Goal: Obtain resource: Obtain resource

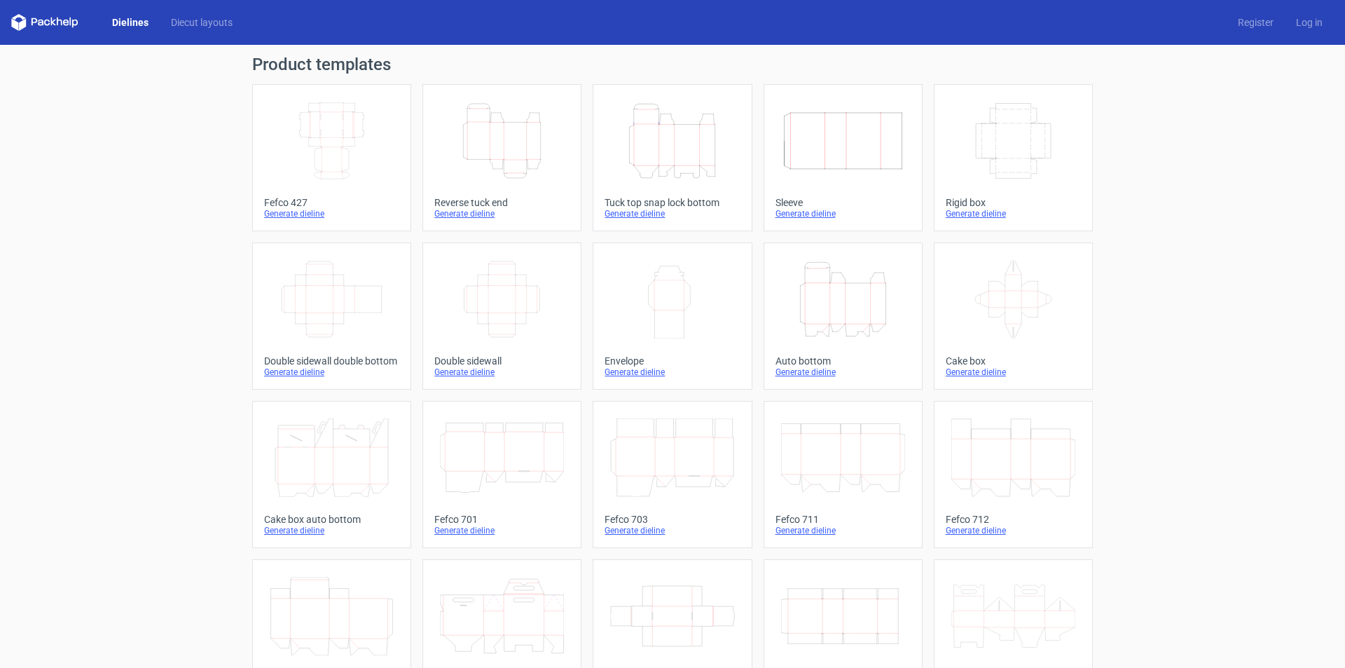
click at [343, 147] on icon "Width Depth Height" at bounding box center [332, 141] width 124 height 78
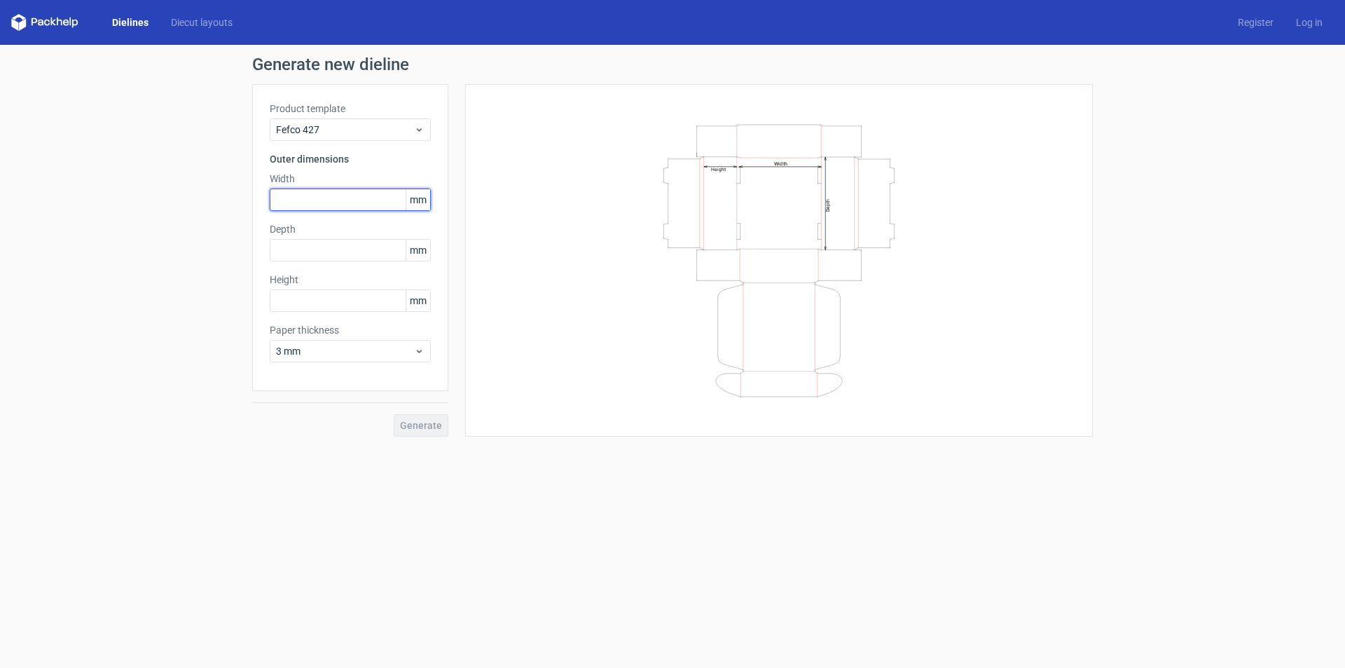
click at [284, 196] on input "text" at bounding box center [350, 199] width 161 height 22
click at [177, 448] on form "Generate new dieline Product template Fefco 427 Outer dimensions Width mm Depth…" at bounding box center [672, 356] width 1345 height 623
click at [164, 432] on div "Generate new dieline Product template Fefco 427 Outer dimensions Width mm Depth…" at bounding box center [672, 246] width 1345 height 403
click at [317, 203] on input "text" at bounding box center [350, 199] width 161 height 22
type input "150"
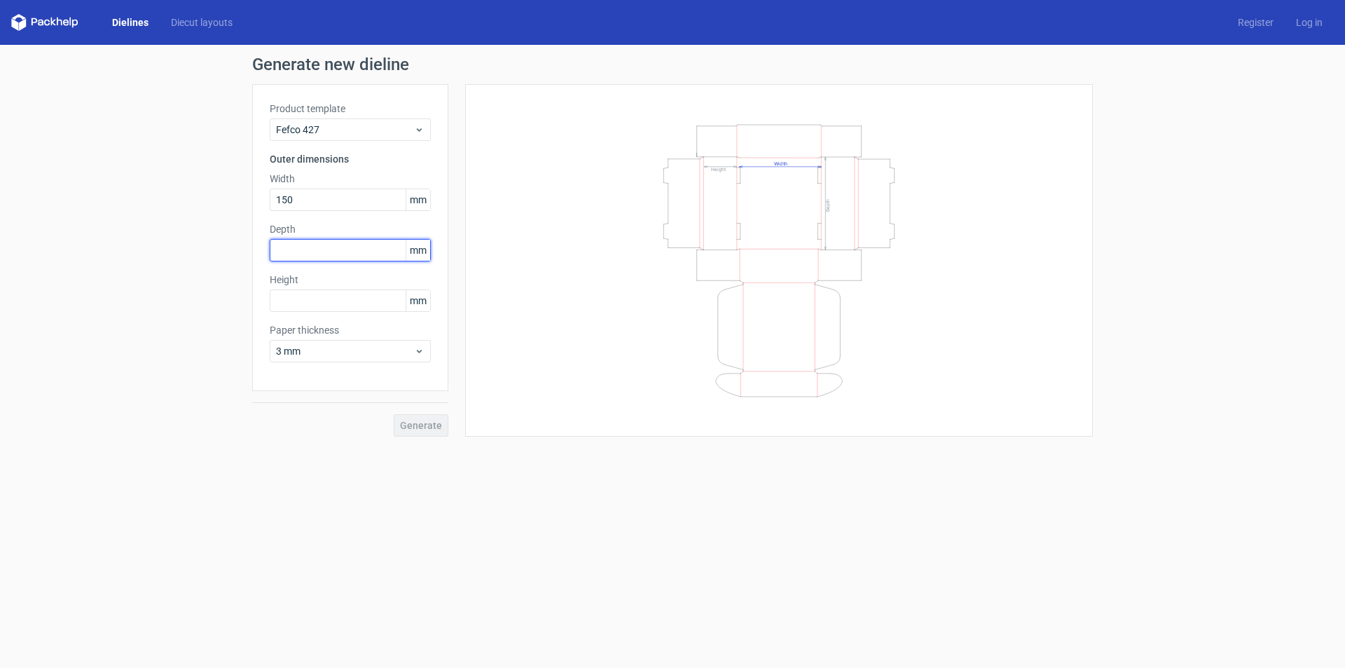
click at [307, 247] on input "text" at bounding box center [350, 250] width 161 height 22
type input "150"
click at [307, 306] on input "text" at bounding box center [350, 300] width 161 height 22
type input "50"
click at [366, 352] on span "3 mm" at bounding box center [345, 351] width 138 height 14
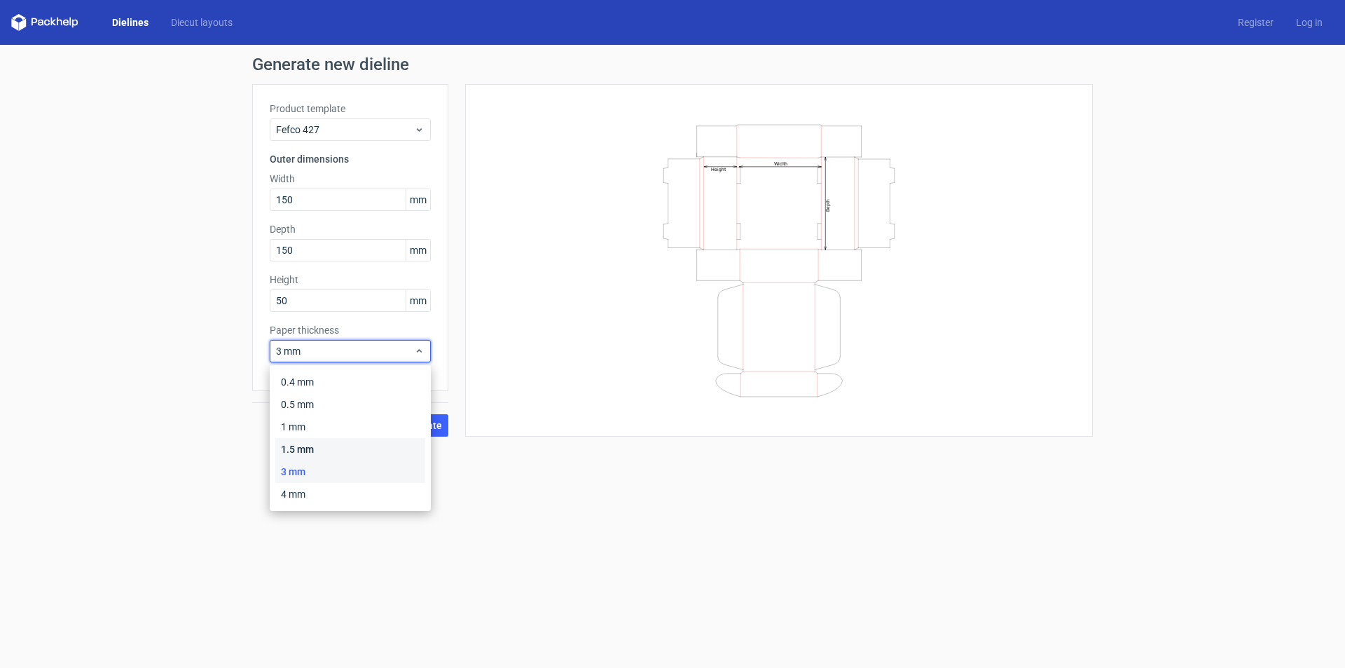
click at [323, 451] on div "1.5 mm" at bounding box center [350, 449] width 150 height 22
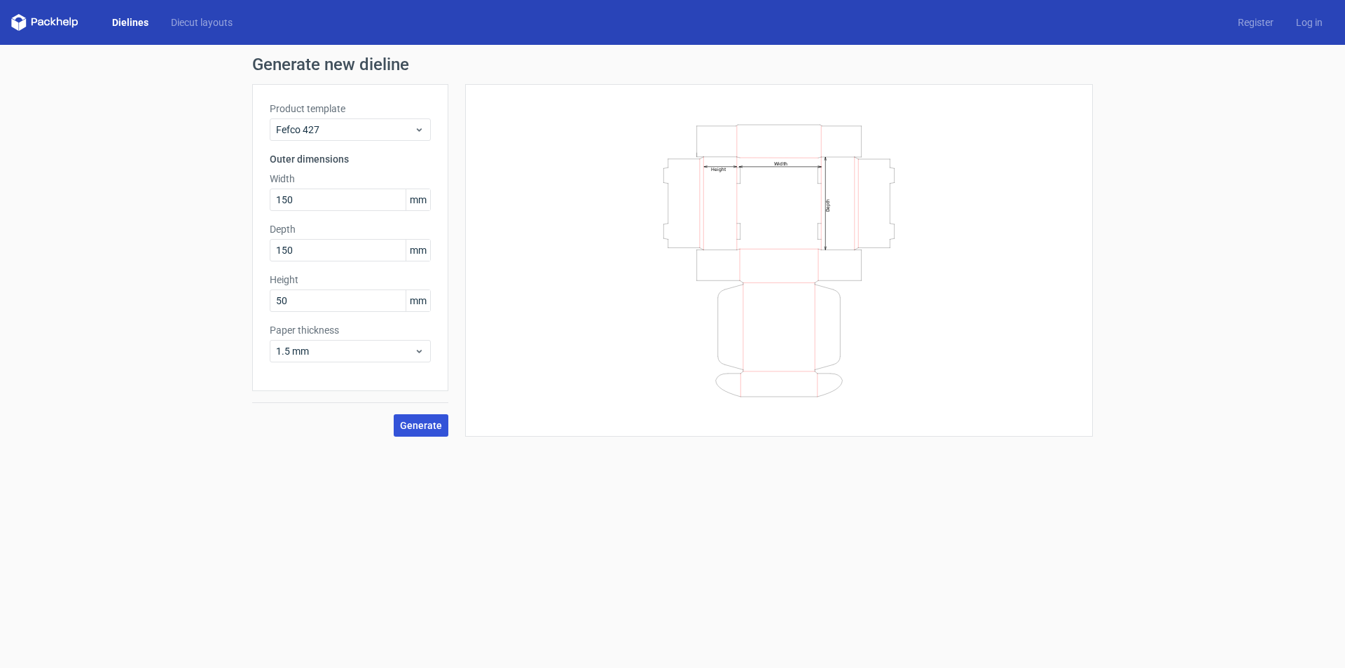
click at [429, 426] on span "Generate" at bounding box center [421, 425] width 42 height 10
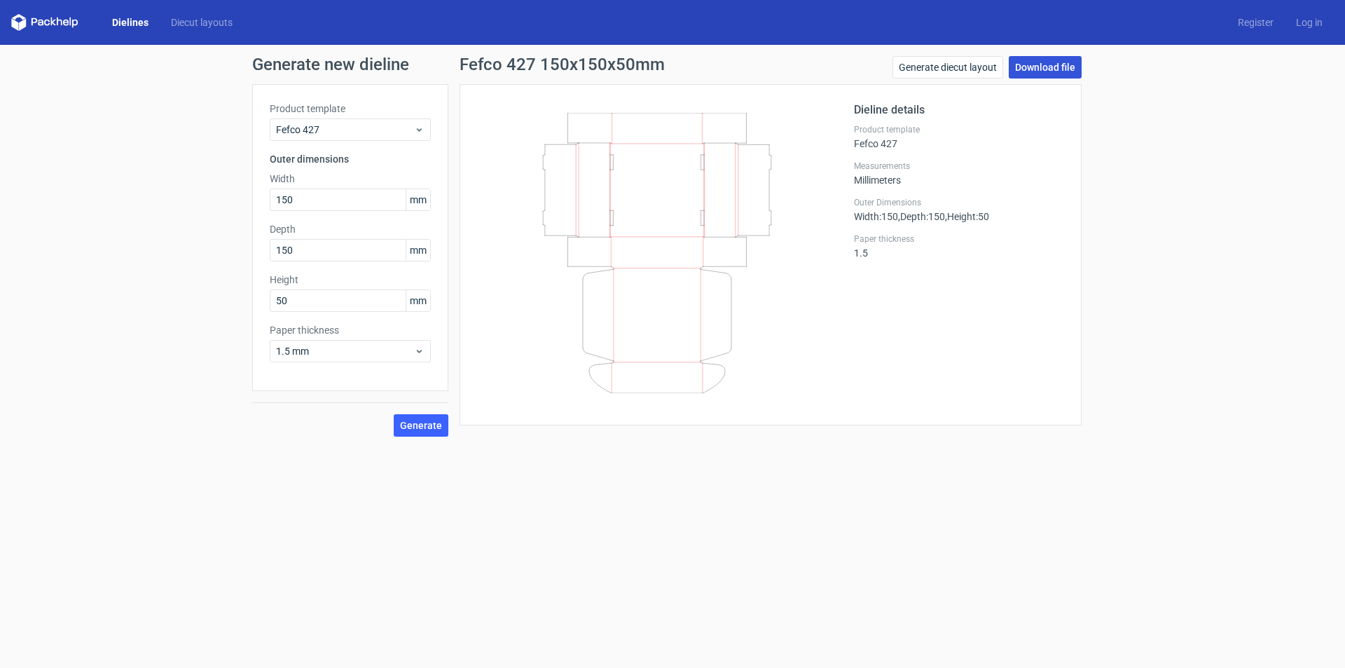
click at [1032, 64] on link "Download file" at bounding box center [1045, 67] width 73 height 22
click at [978, 71] on link "Generate diecut layout" at bounding box center [947, 67] width 111 height 22
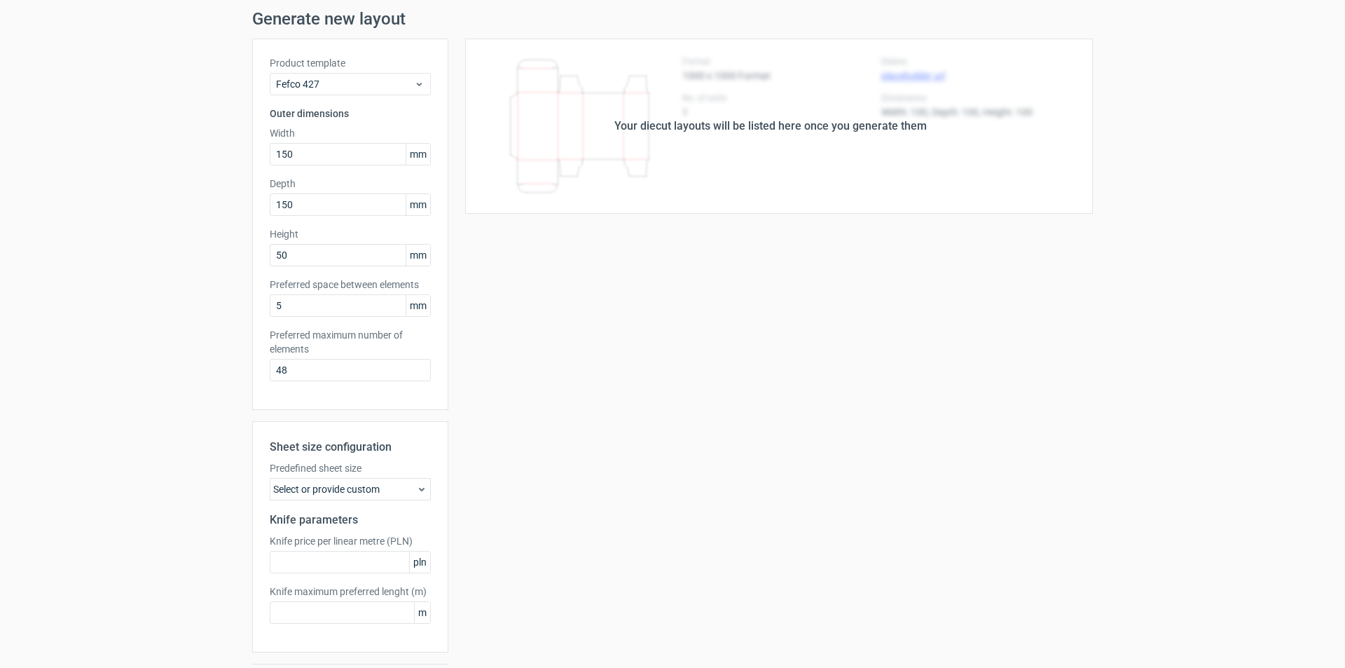
scroll to position [70, 0]
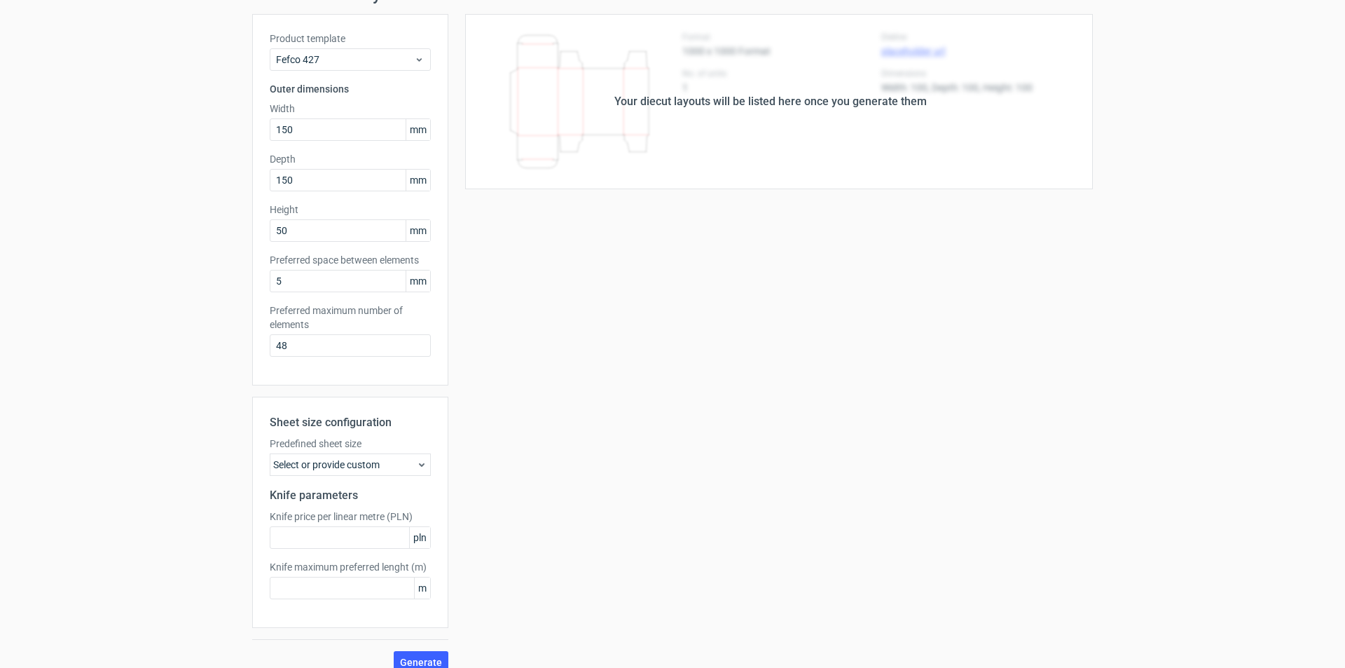
click at [305, 466] on div "Select or provide custom" at bounding box center [350, 464] width 161 height 22
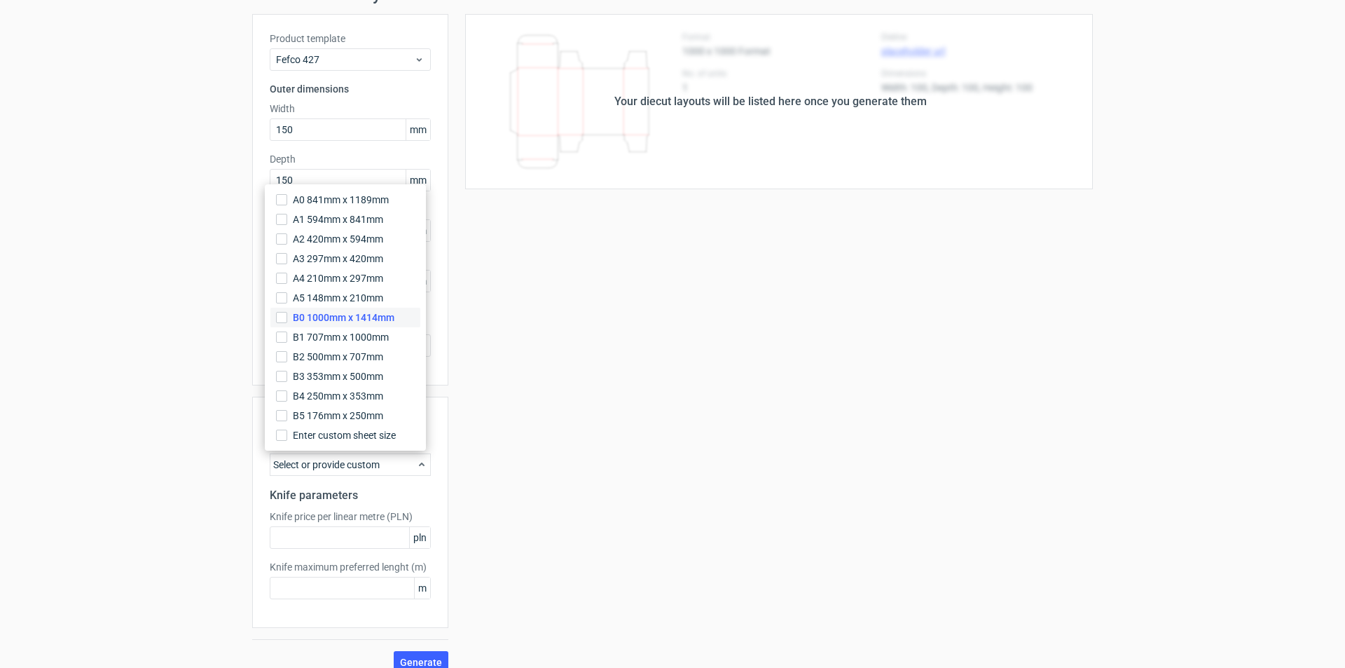
click at [329, 317] on span "B0 1000mm x 1414mm" at bounding box center [344, 317] width 102 height 14
click at [287, 317] on input "B0 1000mm x 1414mm" at bounding box center [281, 317] width 11 height 11
click at [425, 657] on span "Generate" at bounding box center [421, 662] width 42 height 10
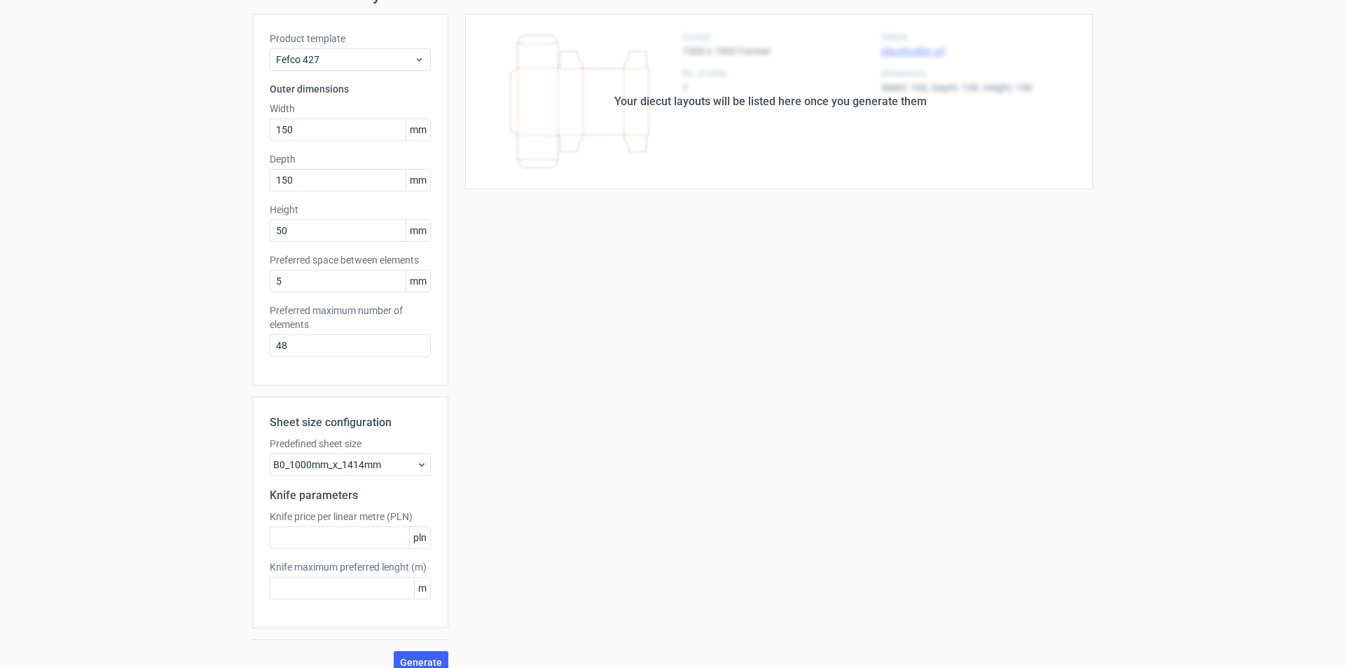
click at [416, 465] on icon at bounding box center [421, 464] width 11 height 11
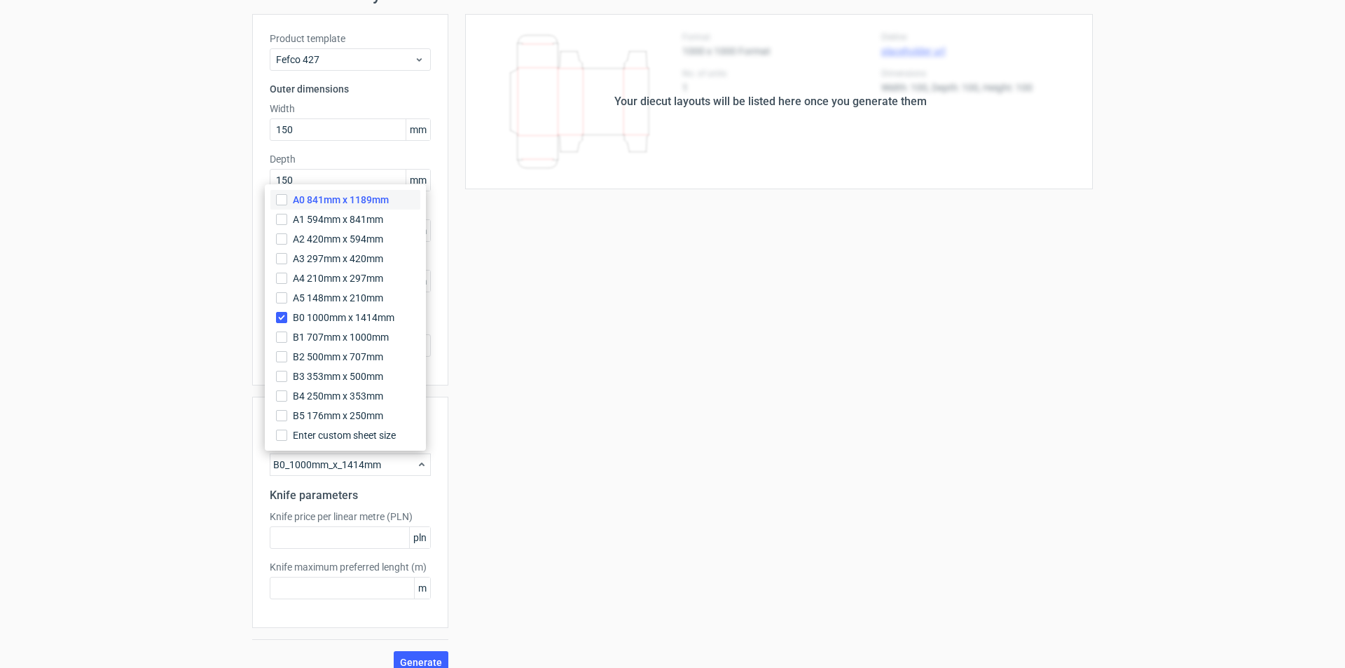
click at [316, 197] on span "A0 841mm x 1189mm" at bounding box center [341, 200] width 96 height 14
click at [287, 197] on input "A0 841mm x 1189mm" at bounding box center [281, 199] width 11 height 11
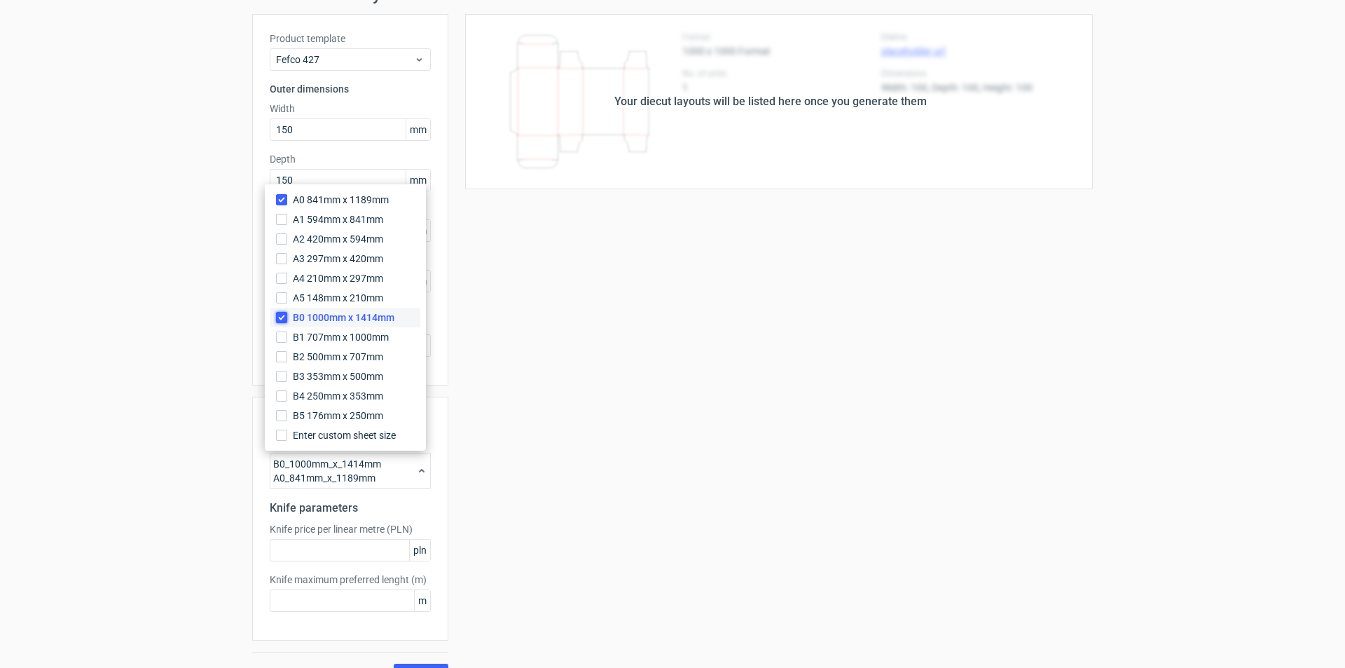
click at [282, 317] on input "B0 1000mm x 1414mm" at bounding box center [281, 317] width 11 height 11
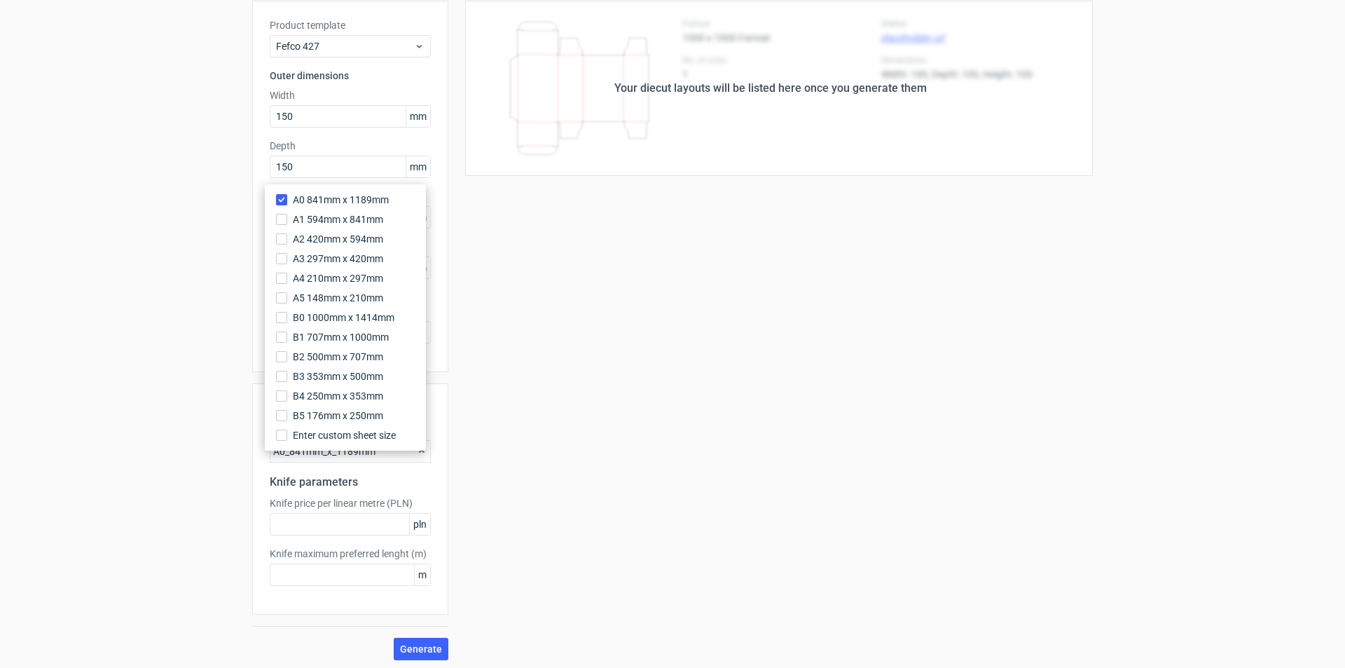
scroll to position [87, 0]
click at [457, 619] on div "Your diecut layouts will be listed here once you generate them Height Depth Wid…" at bounding box center [770, 326] width 644 height 659
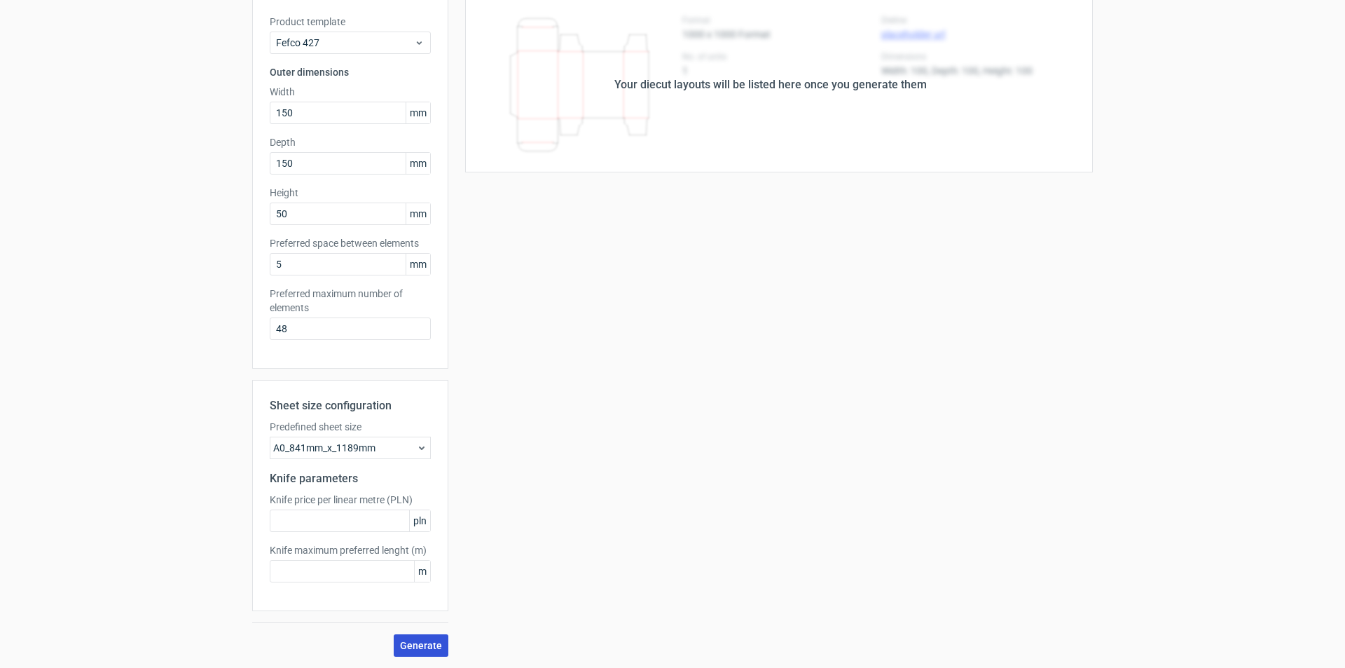
click at [416, 648] on span "Generate" at bounding box center [421, 645] width 42 height 10
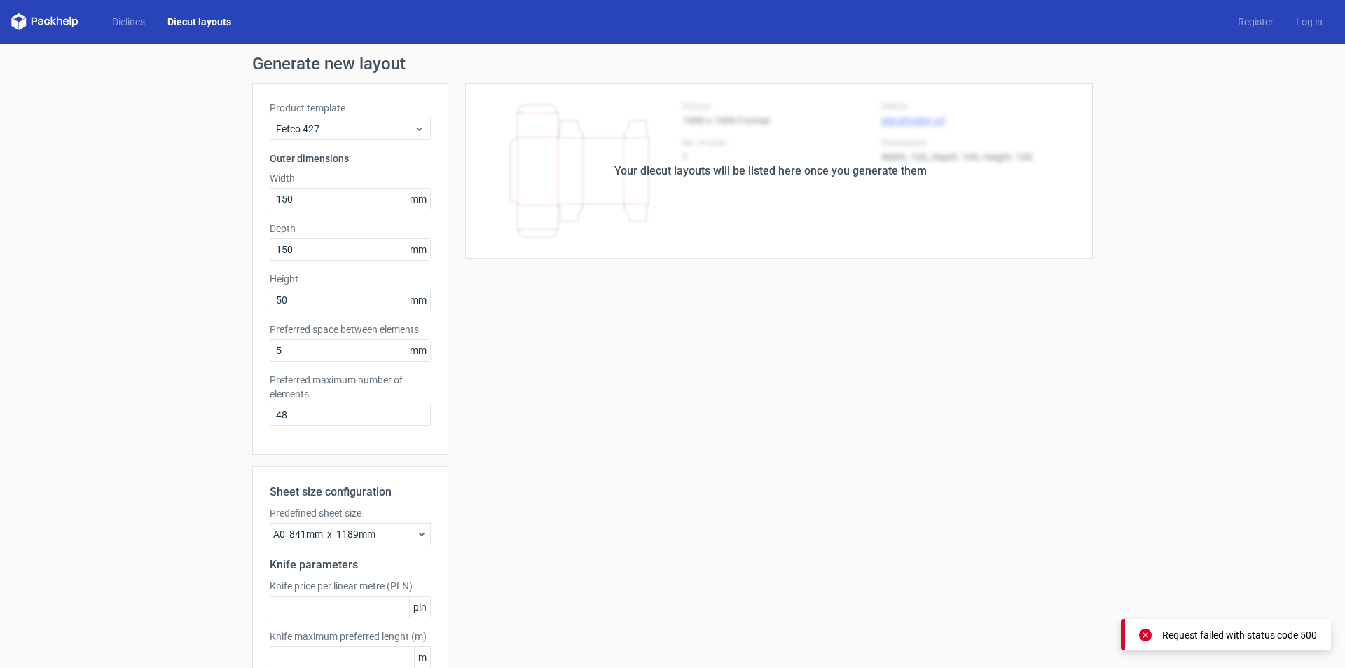
scroll to position [0, 0]
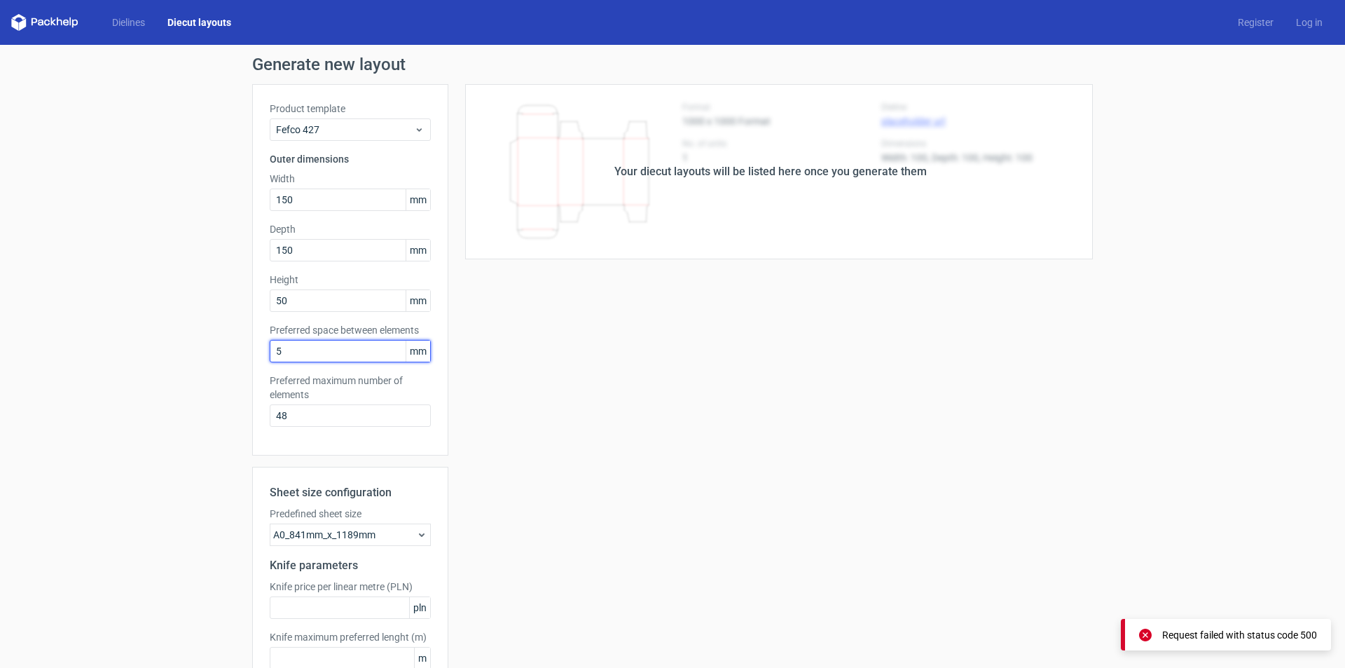
drag, startPoint x: 302, startPoint y: 343, endPoint x: 221, endPoint y: 346, distance: 80.6
click at [221, 346] on div "Generate new layout Product template Fefco 427 Outer dimensions Width 150 mm De…" at bounding box center [672, 400] width 1345 height 710
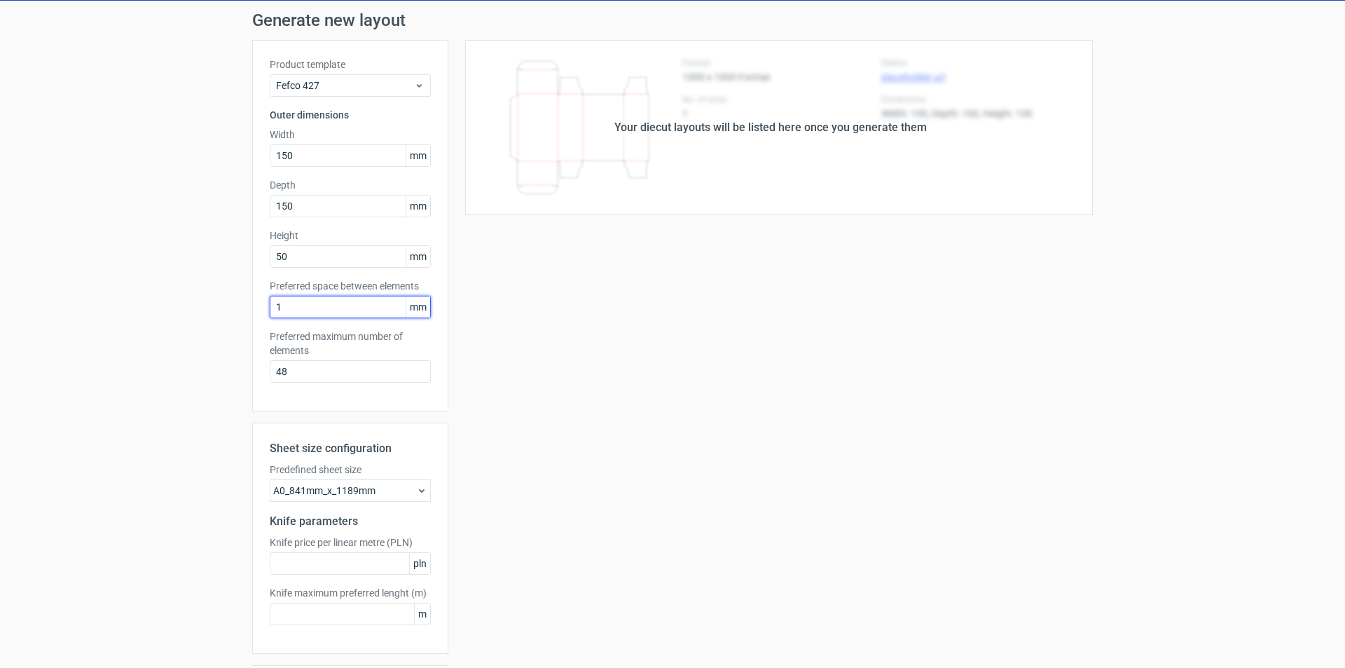
scroll to position [87, 0]
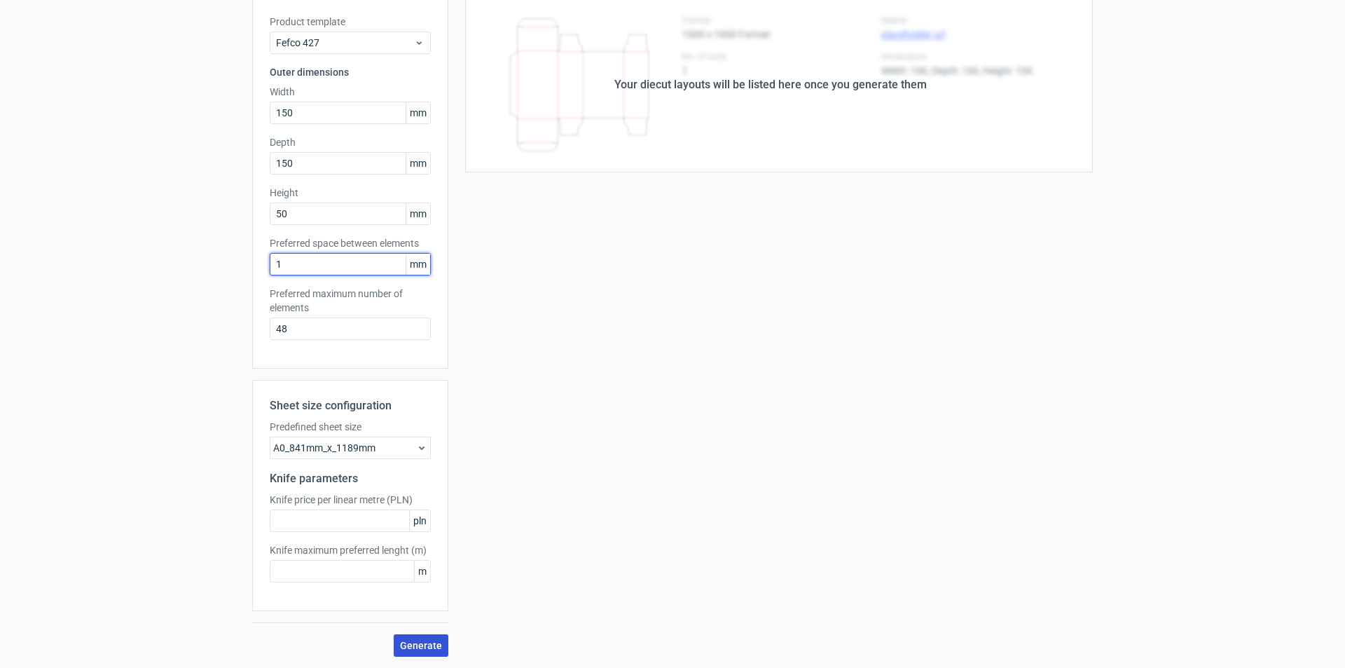
type input "1"
click at [414, 642] on span "Generate" at bounding box center [421, 645] width 42 height 10
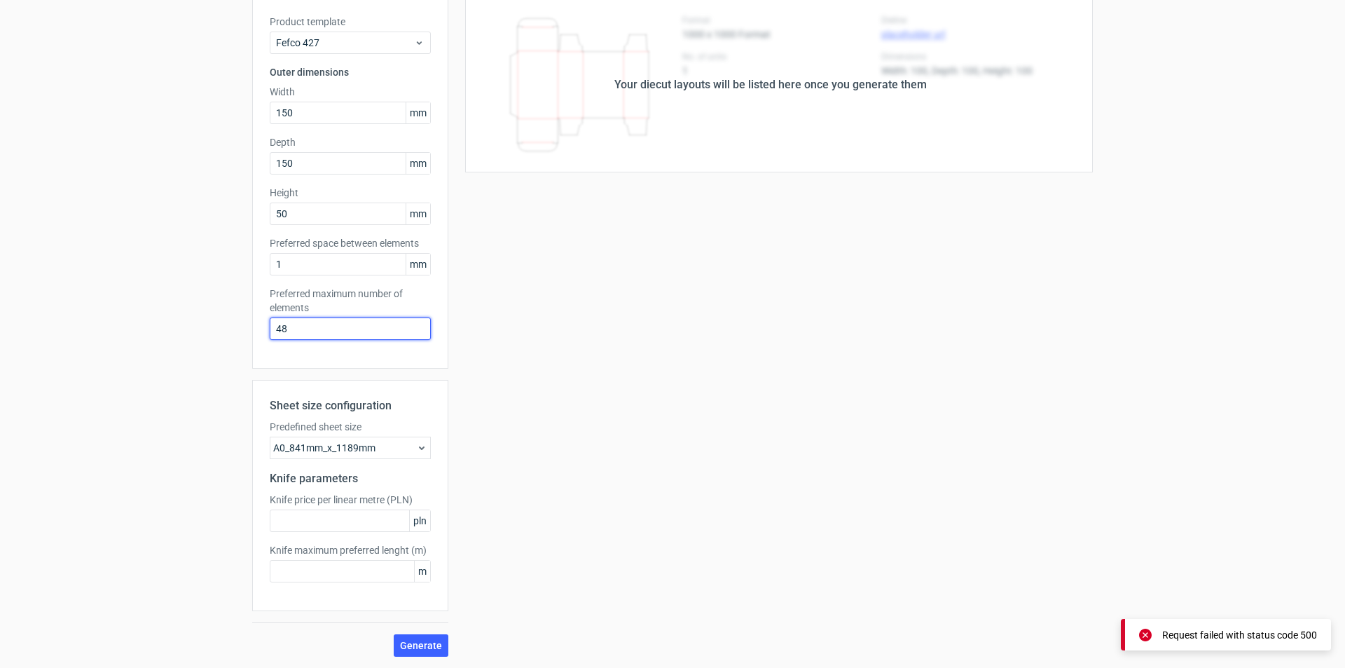
drag, startPoint x: 262, startPoint y: 324, endPoint x: 200, endPoint y: 324, distance: 61.6
click at [200, 324] on div "Generate new layout Product template Fefco 427 Outer dimensions Width 150 mm De…" at bounding box center [672, 313] width 1345 height 710
type input "1"
click at [422, 642] on span "Generate" at bounding box center [421, 645] width 42 height 10
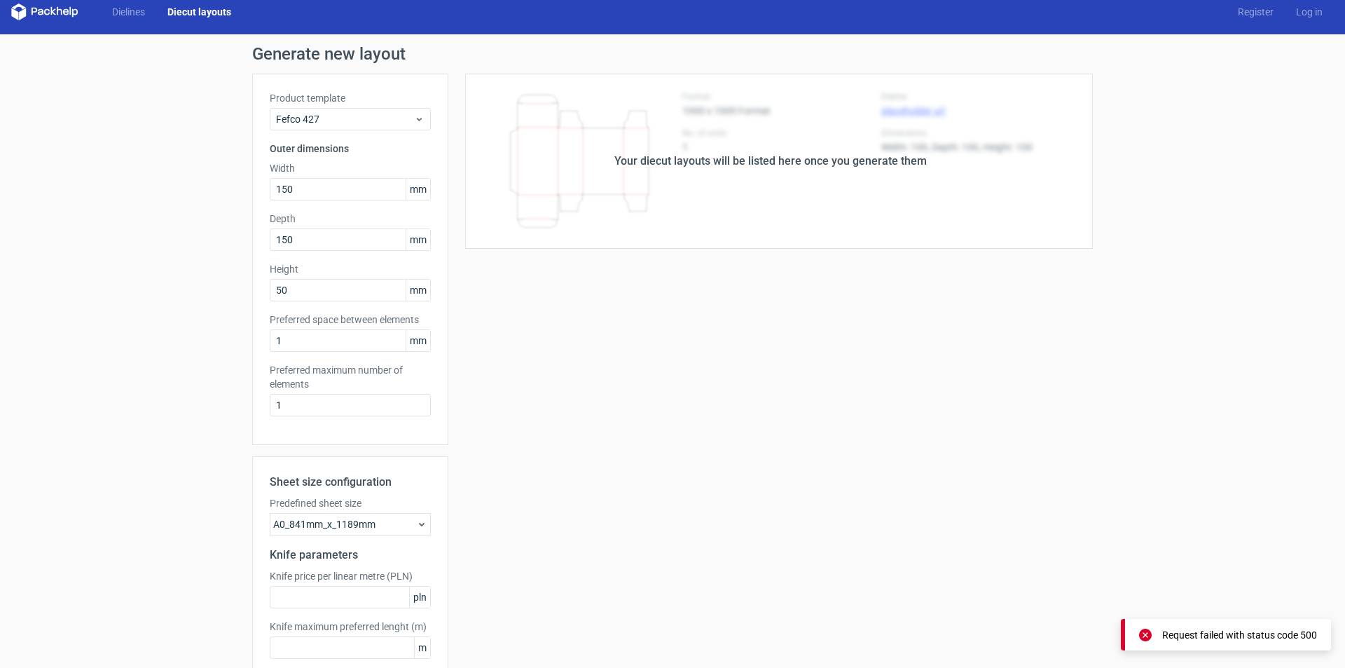
scroll to position [0, 0]
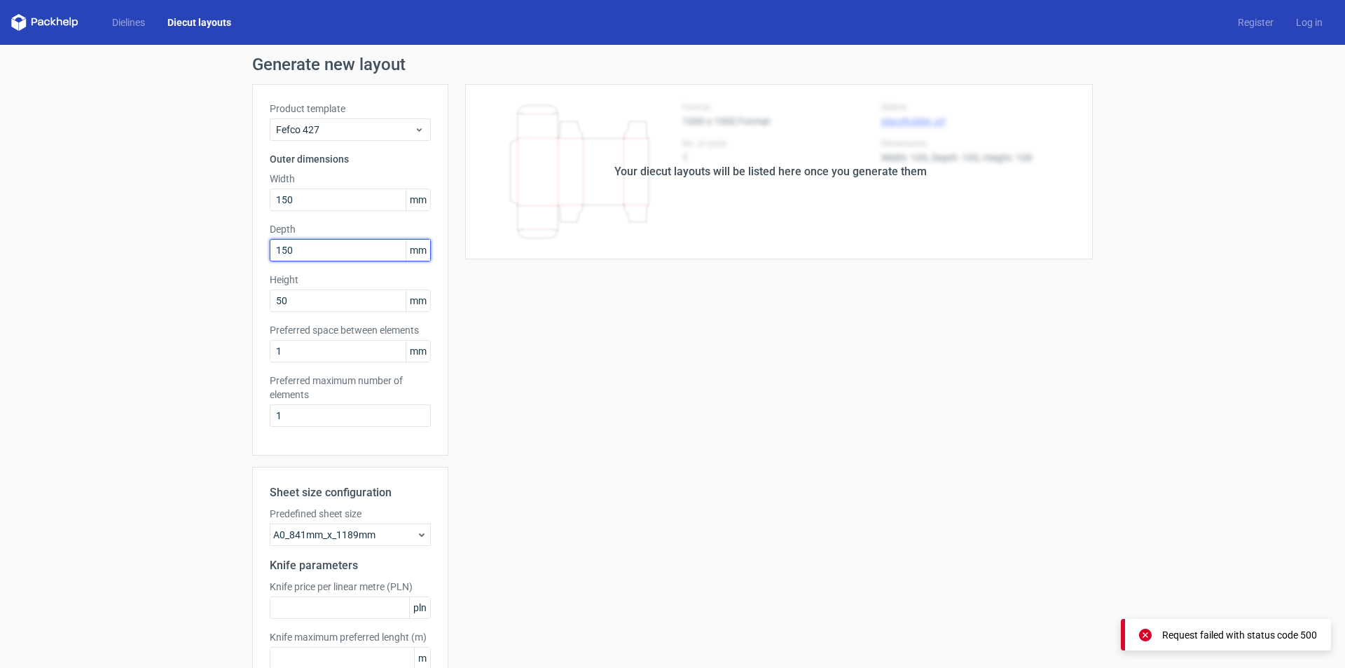
click at [350, 251] on input "150" at bounding box center [350, 250] width 161 height 22
click at [319, 299] on input "50" at bounding box center [350, 300] width 161 height 22
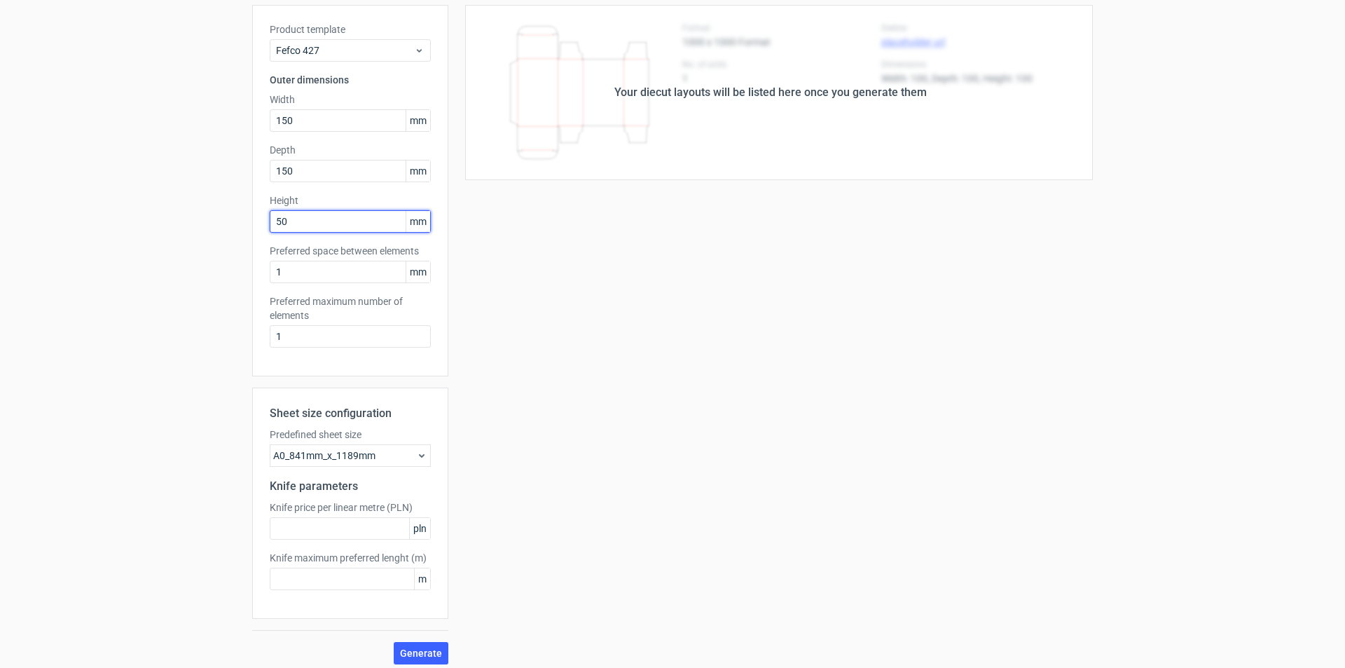
scroll to position [87, 0]
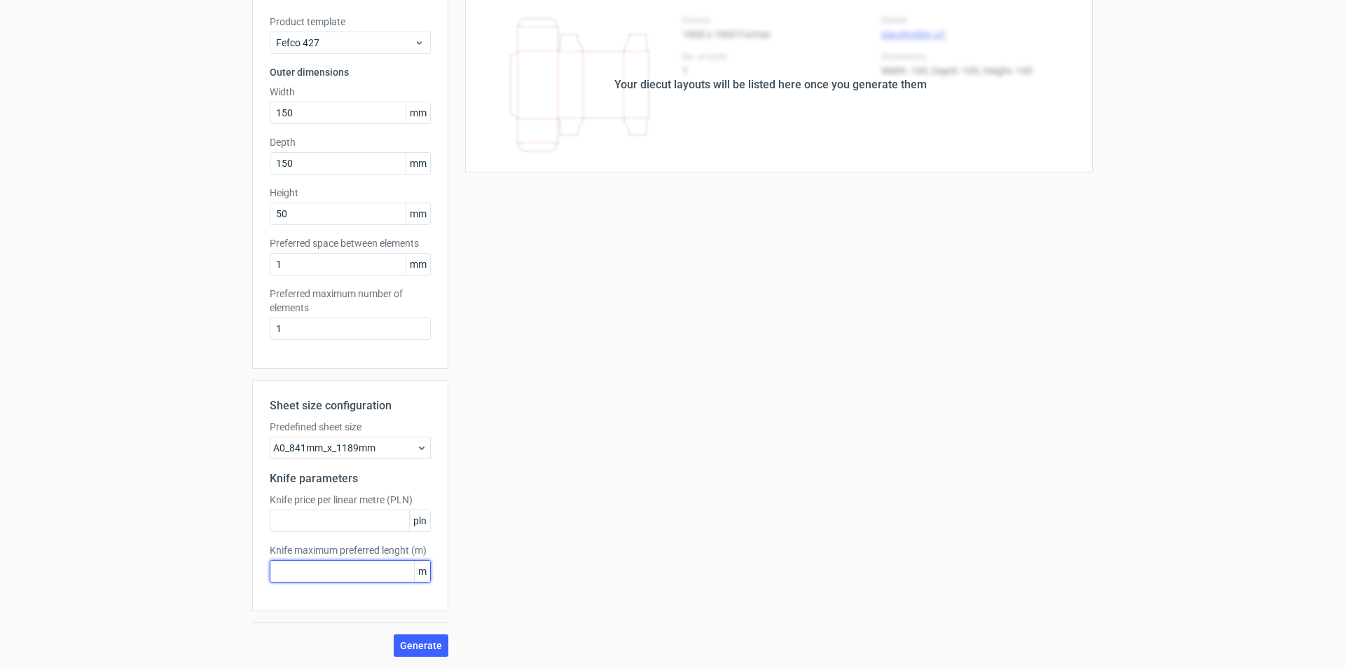
click at [327, 573] on input "text" at bounding box center [350, 571] width 161 height 22
type input "88"
click at [414, 644] on span "Generate" at bounding box center [421, 645] width 42 height 10
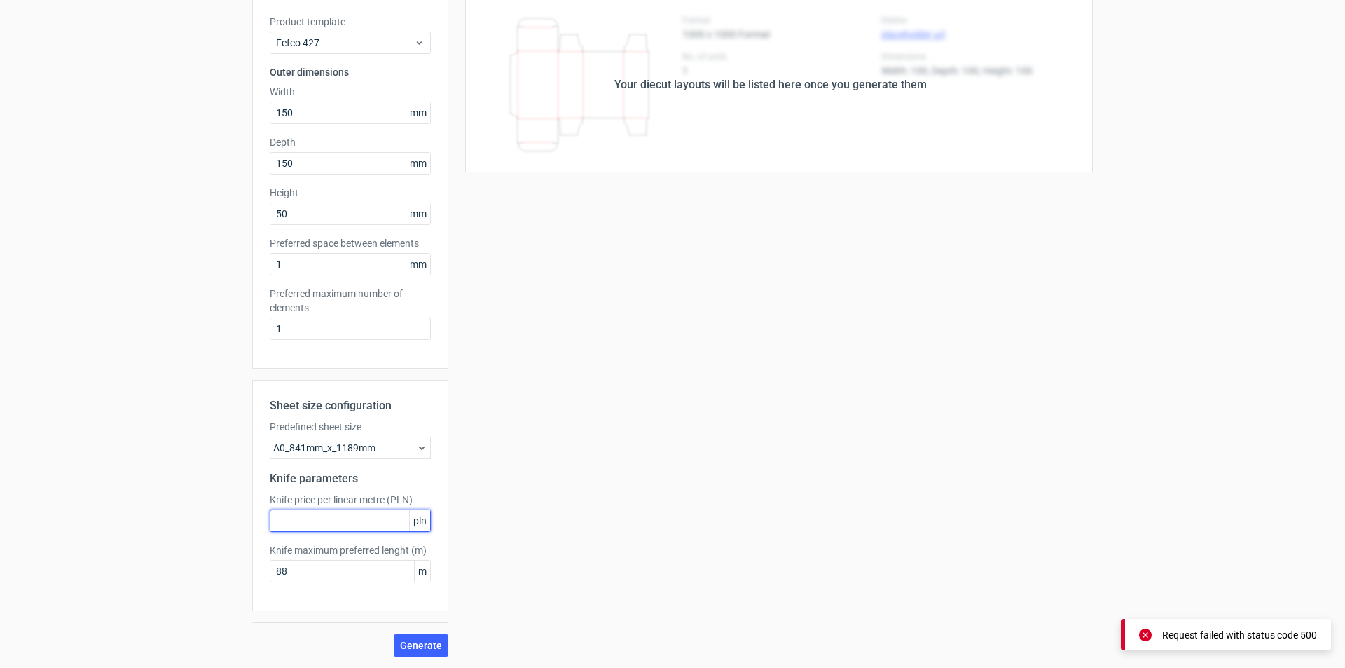
click at [322, 522] on input "text" at bounding box center [350, 520] width 161 height 22
type input "1"
click at [426, 644] on span "Generate" at bounding box center [421, 645] width 42 height 10
click at [313, 268] on input "1" at bounding box center [350, 264] width 161 height 22
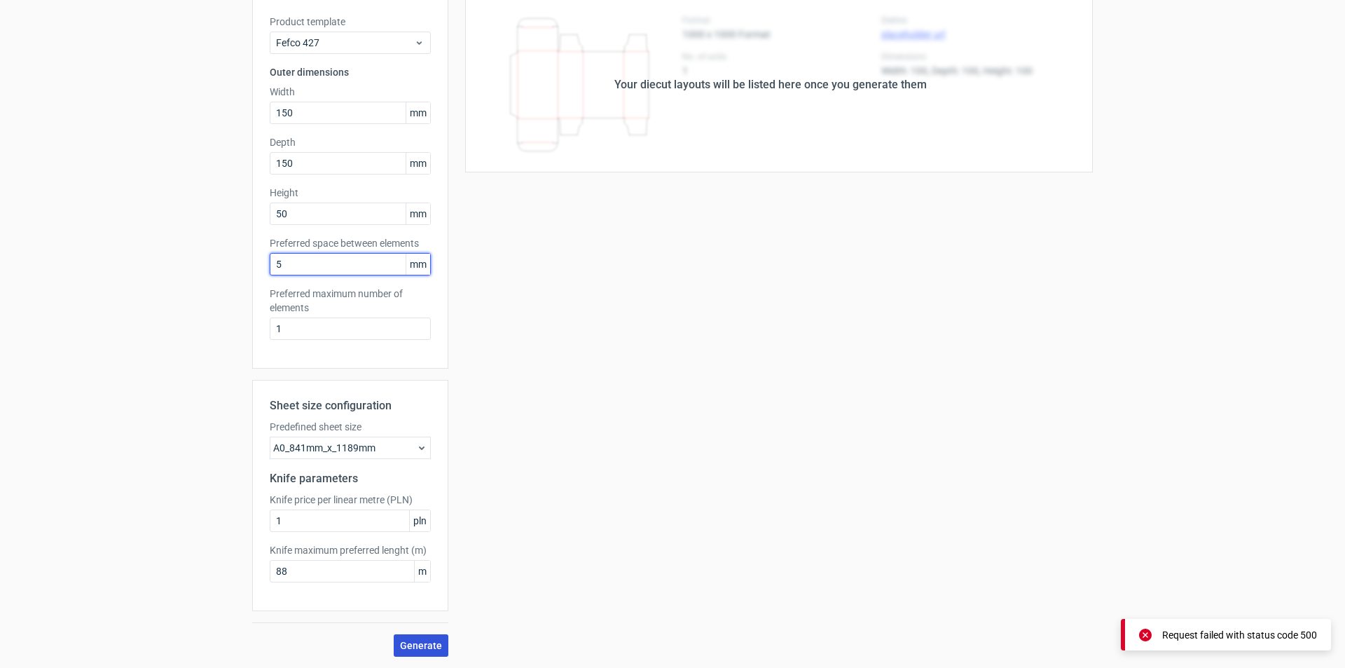
type input "5"
click at [423, 647] on span "Generate" at bounding box center [421, 645] width 42 height 10
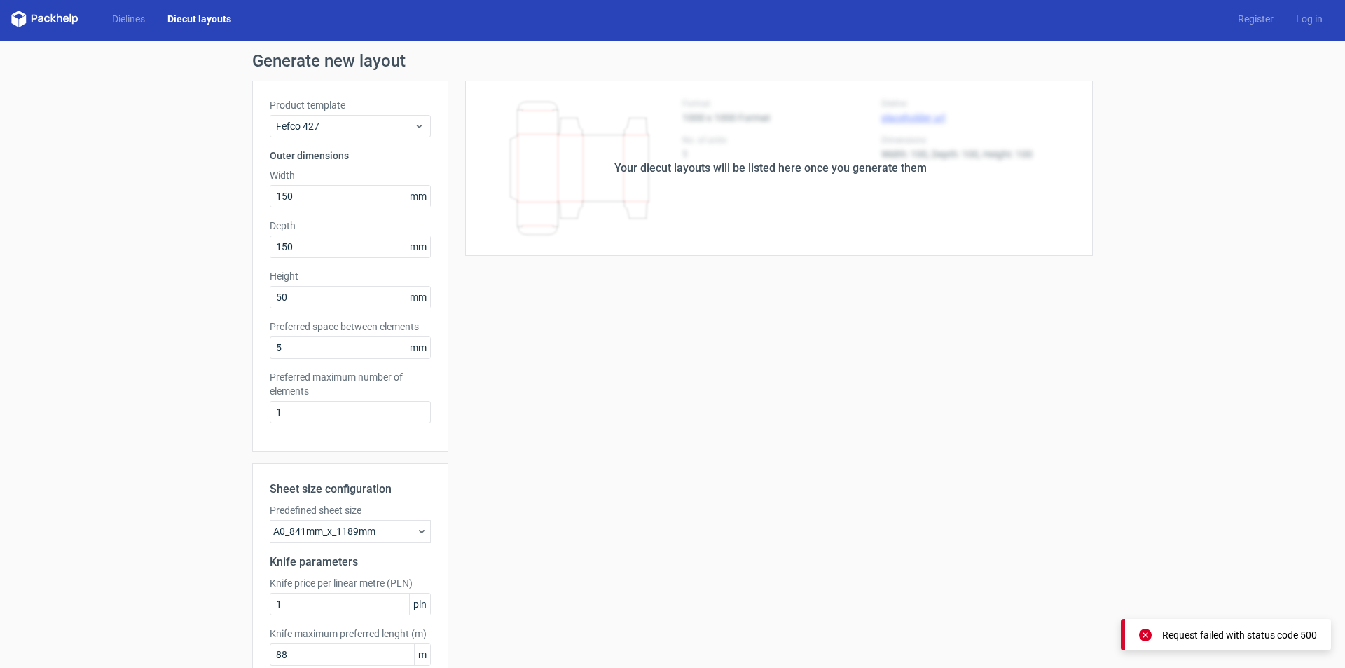
scroll to position [0, 0]
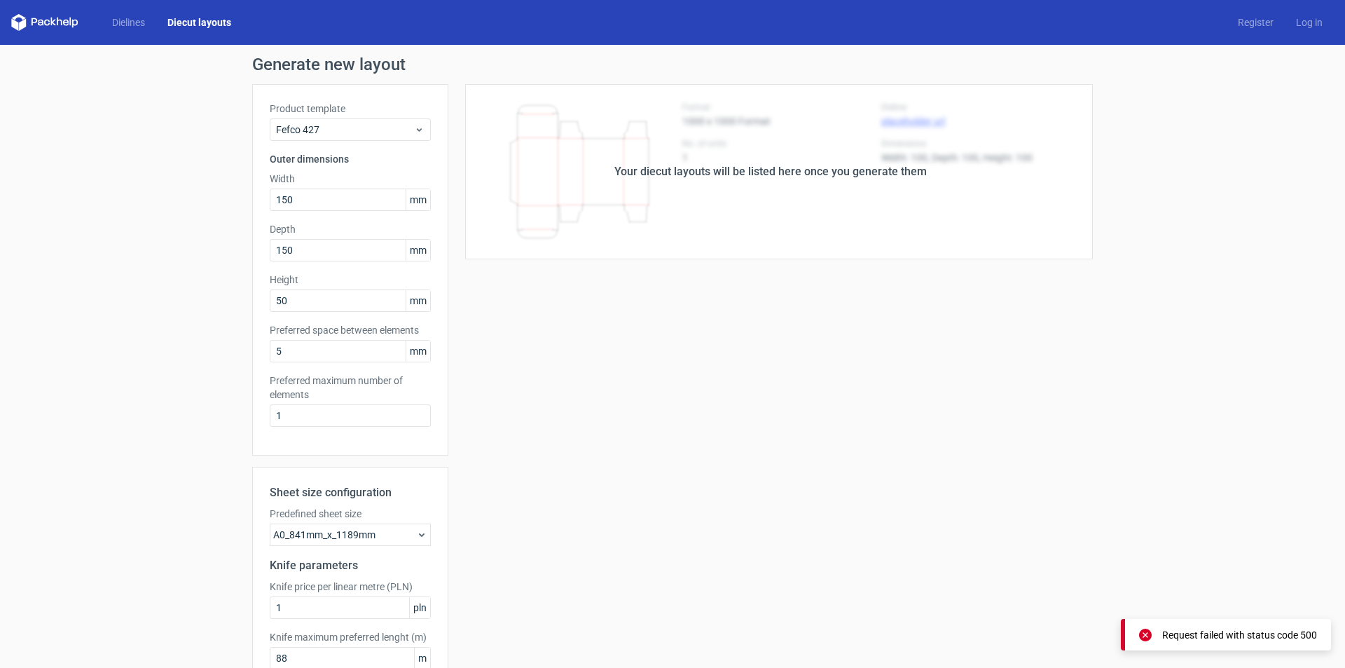
click at [727, 177] on div "Your diecut layouts will be listed here once you generate them" at bounding box center [770, 171] width 312 height 17
click at [416, 531] on icon at bounding box center [421, 534] width 11 height 11
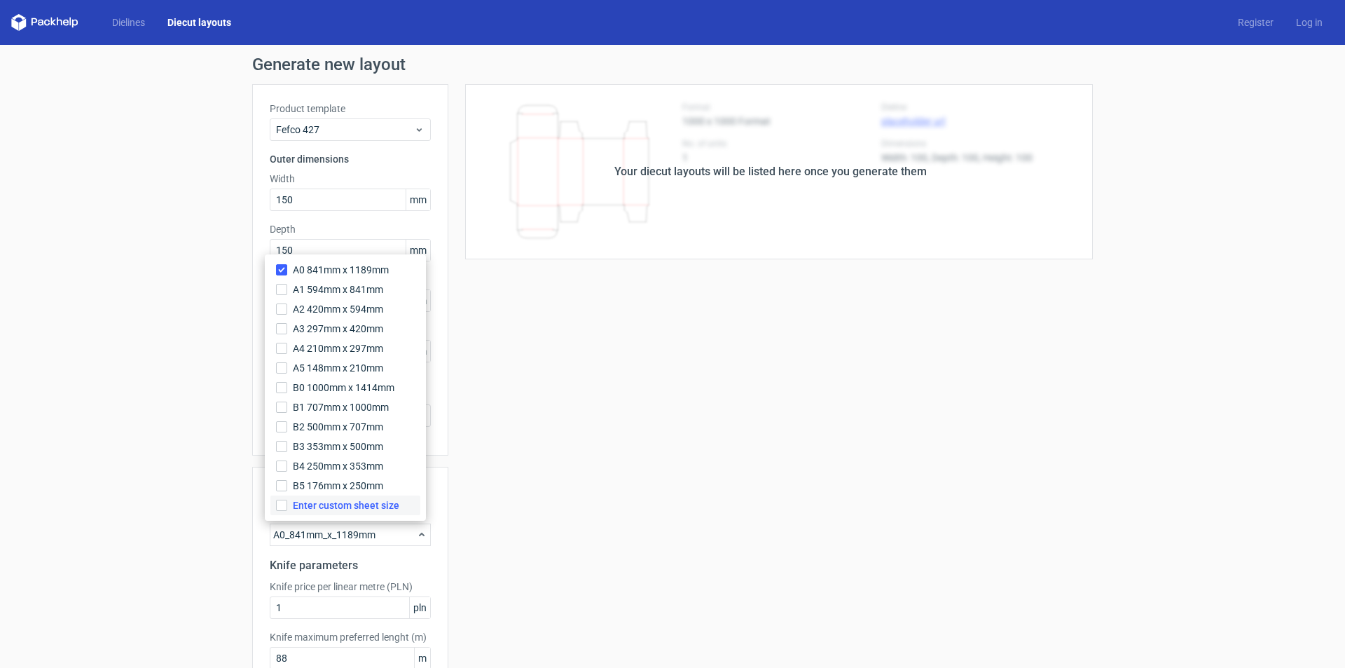
click at [349, 506] on span "Enter custom sheet size" at bounding box center [346, 505] width 106 height 14
click at [287, 506] on input "Enter custom sheet size" at bounding box center [281, 504] width 11 height 11
click at [307, 583] on input "text" at bounding box center [350, 585] width 161 height 22
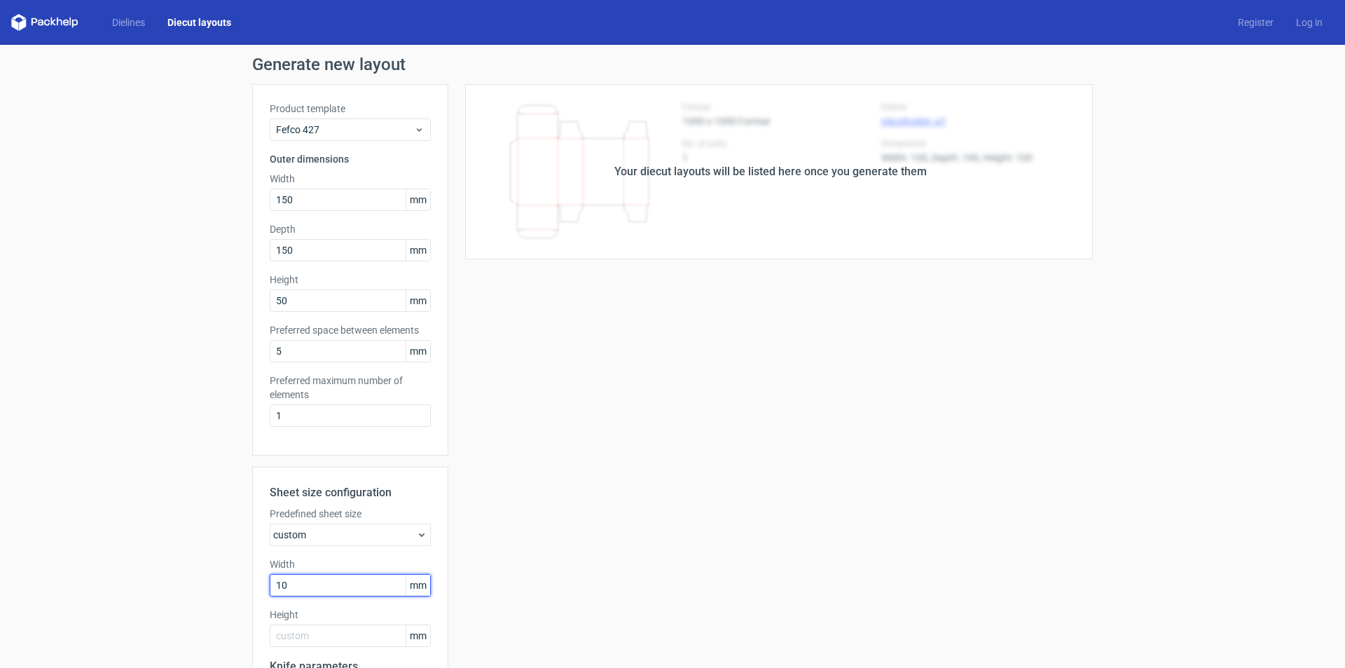
click at [305, 584] on input "10" at bounding box center [350, 585] width 161 height 22
type input "1500"
click at [300, 638] on input "text" at bounding box center [350, 635] width 161 height 22
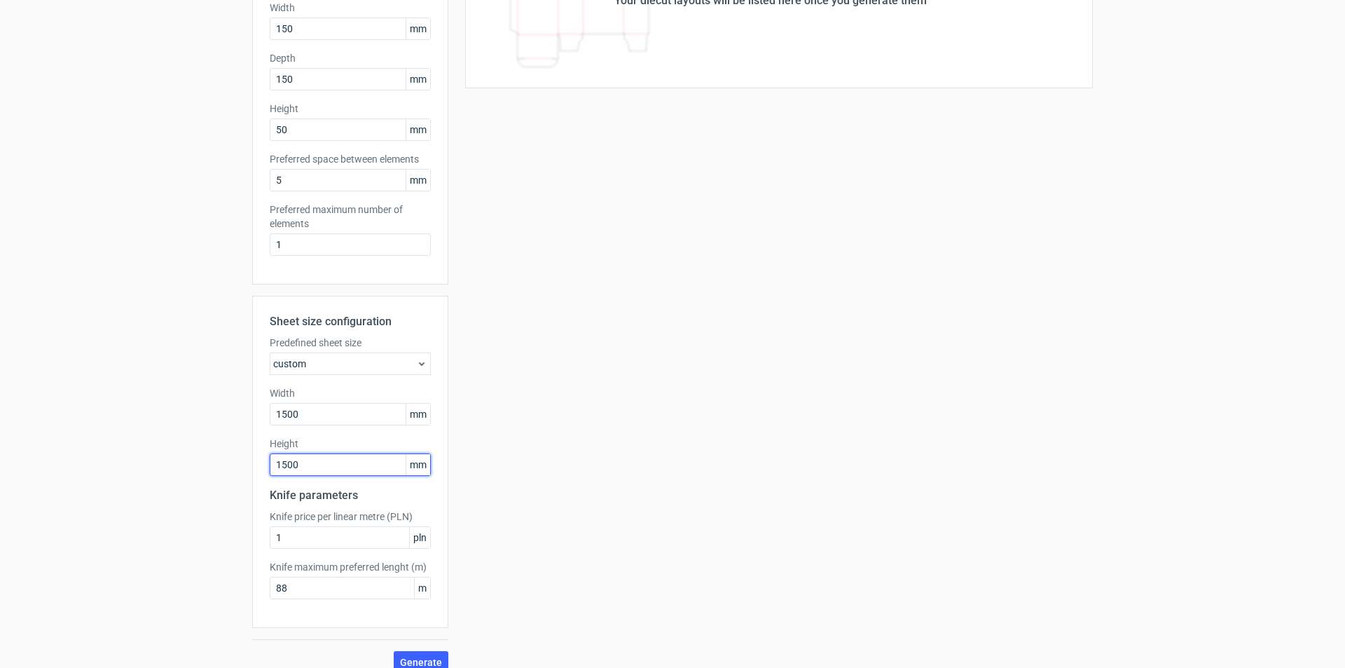
scroll to position [188, 0]
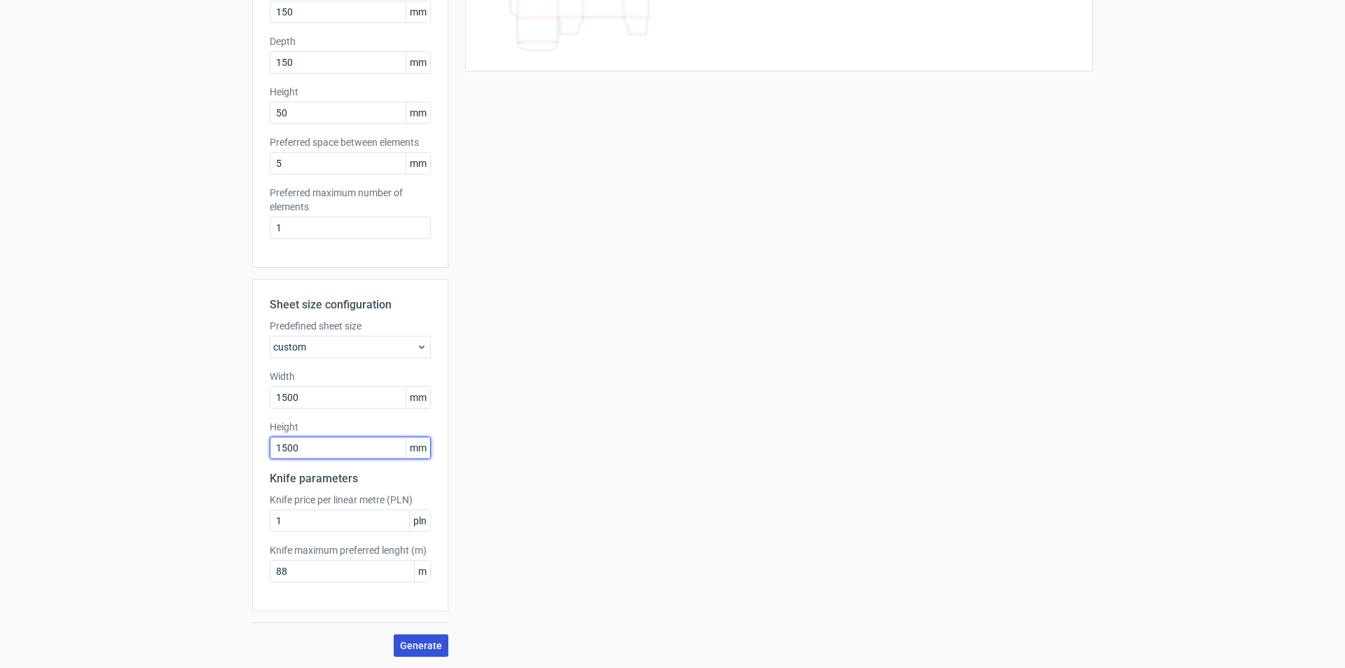
type input "1500"
click at [422, 648] on span "Generate" at bounding box center [421, 645] width 42 height 10
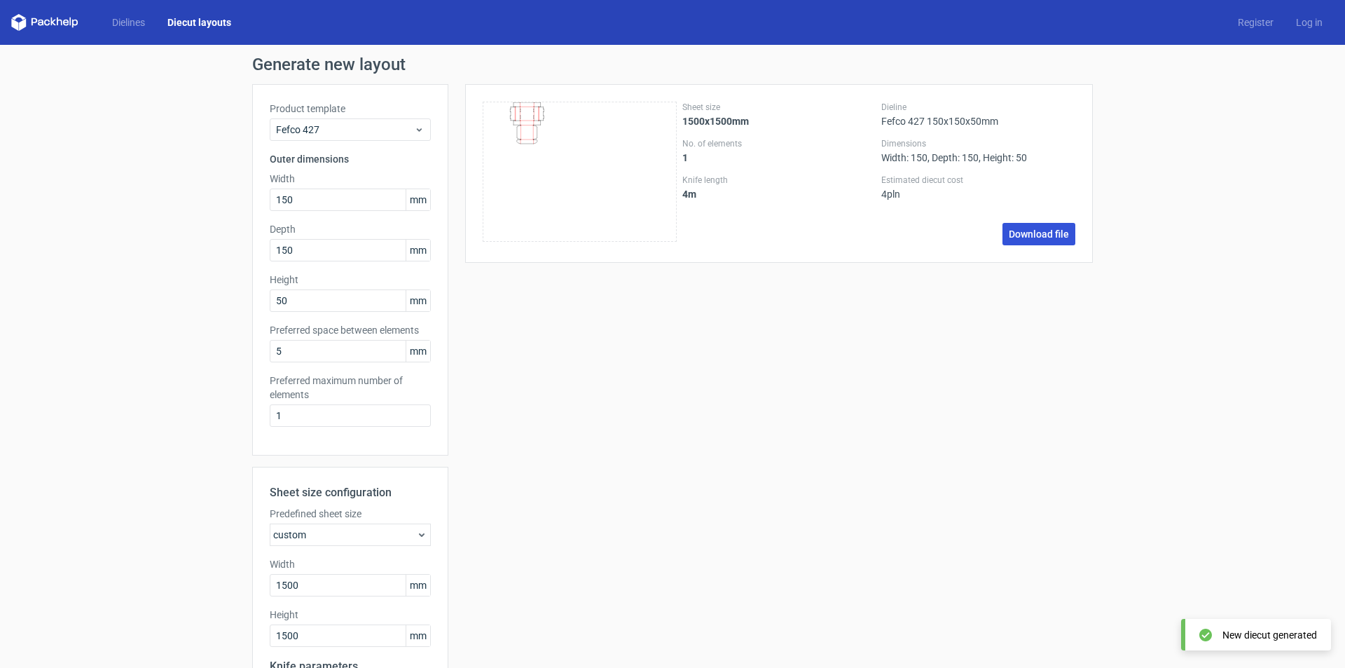
click at [1023, 233] on link "Download file" at bounding box center [1038, 234] width 73 height 22
